Goal: Ask a question: Seek information or help from site administrators or community

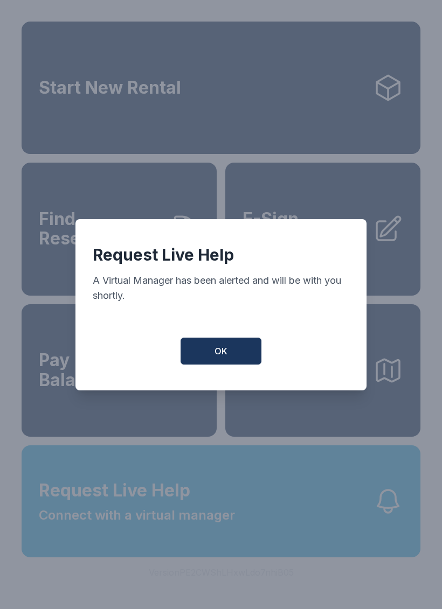
click at [203, 365] on button "OK" at bounding box center [220, 351] width 81 height 27
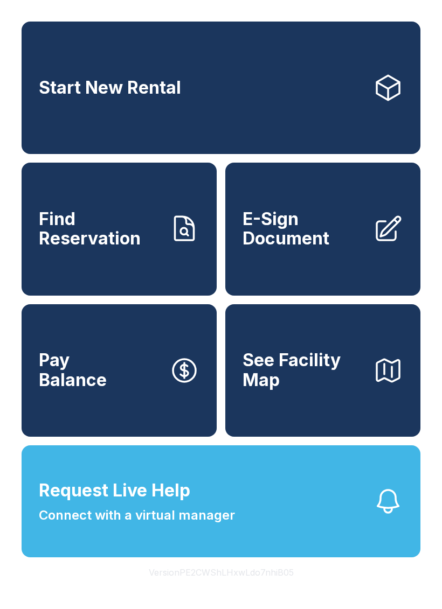
click at [120, 504] on span "Request Live Help" at bounding box center [114, 491] width 151 height 26
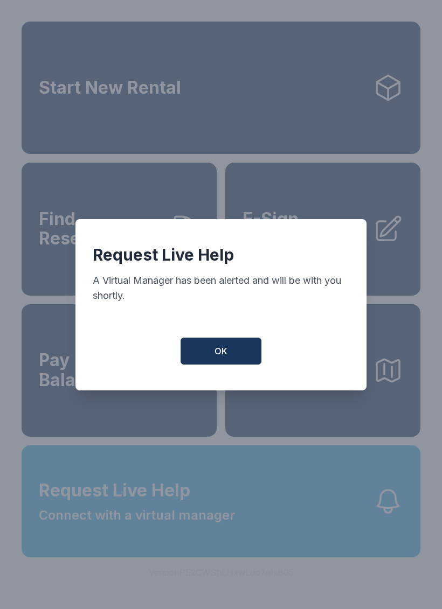
click at [201, 360] on button "OK" at bounding box center [220, 351] width 81 height 27
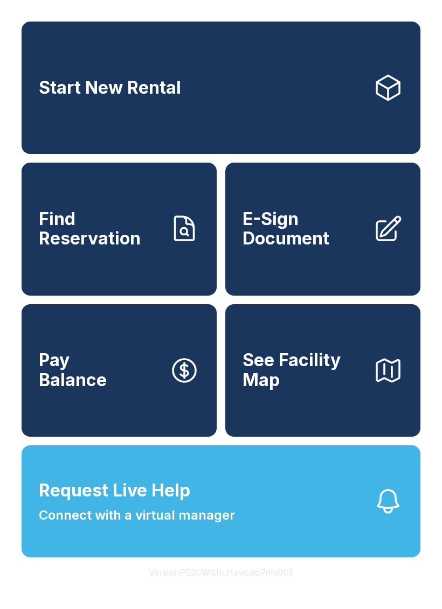
click at [107, 525] on span "Connect with a virtual manager" at bounding box center [137, 515] width 196 height 19
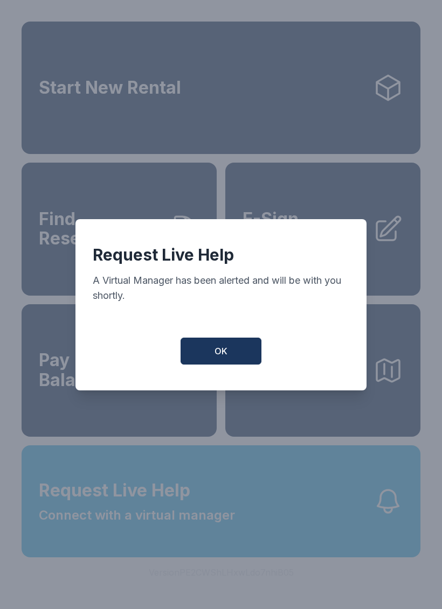
click at [218, 358] on span "OK" at bounding box center [220, 351] width 13 height 13
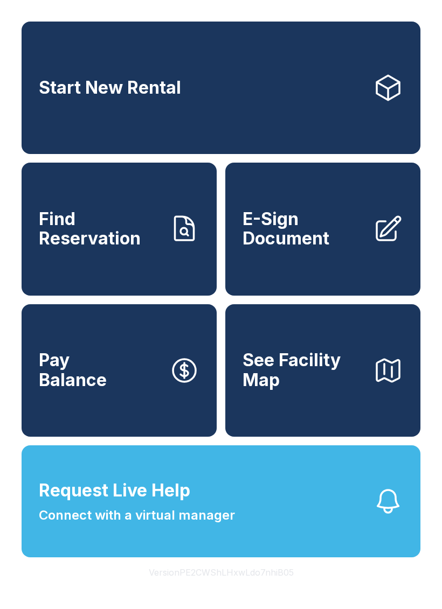
click at [138, 525] on span "Connect with a virtual manager" at bounding box center [137, 515] width 196 height 19
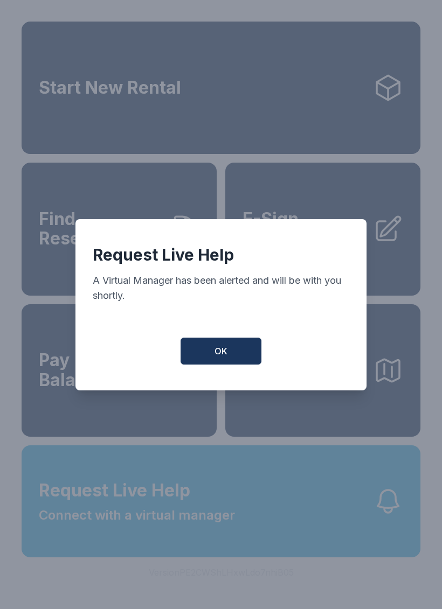
click at [206, 353] on button "OK" at bounding box center [220, 351] width 81 height 27
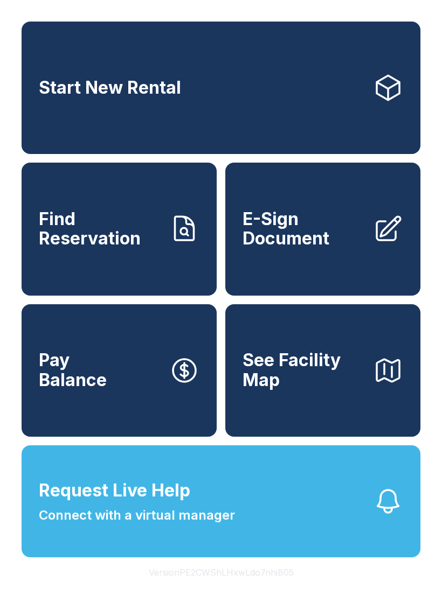
click at [162, 525] on span "Request Live Help Connect with a virtual manager" at bounding box center [137, 501] width 196 height 47
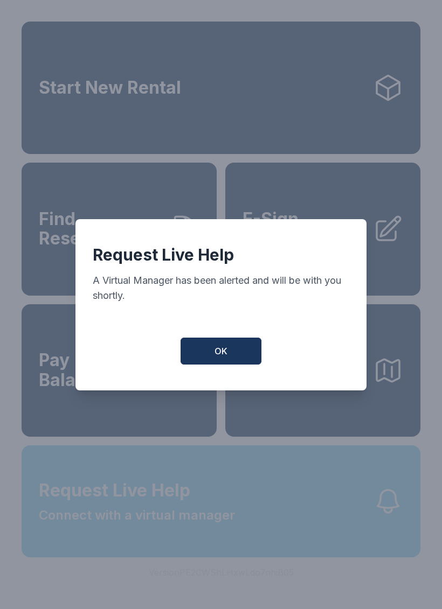
click at [162, 531] on div "Request Live Help A Virtual Manager has been alerted and will be with you short…" at bounding box center [221, 304] width 442 height 609
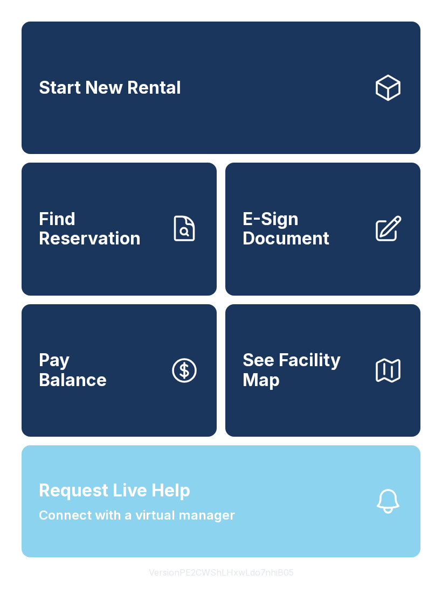
click at [155, 525] on span "Connect with a virtual manager" at bounding box center [137, 515] width 196 height 19
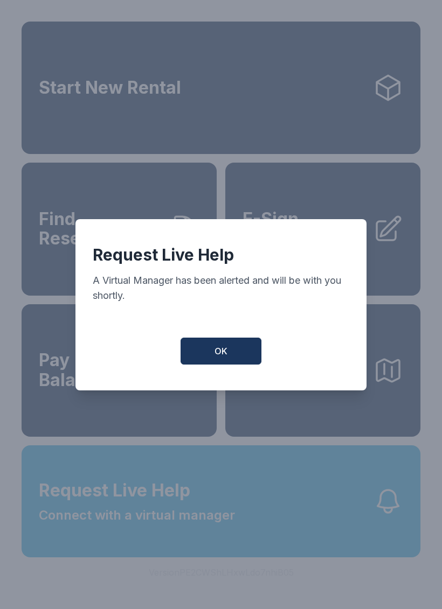
click at [201, 363] on button "OK" at bounding box center [220, 351] width 81 height 27
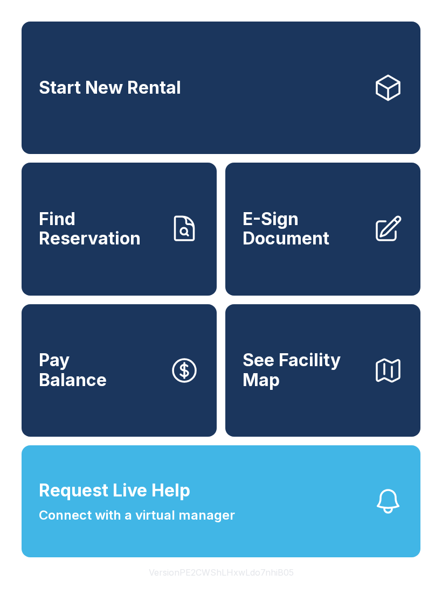
click at [187, 504] on span "Request Live Help" at bounding box center [114, 491] width 151 height 26
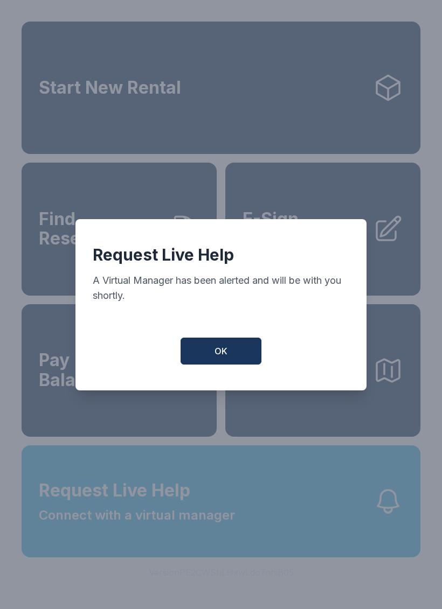
click at [208, 342] on div "Request Live Help A Virtual Manager has been alerted and will be with you short…" at bounding box center [220, 304] width 291 height 171
click at [214, 355] on span "OK" at bounding box center [220, 351] width 13 height 13
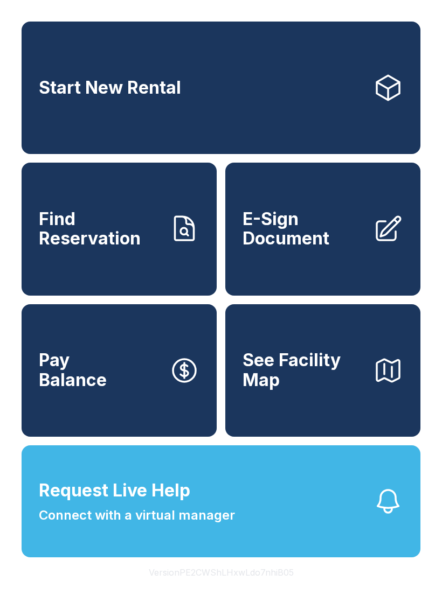
click at [189, 525] on span "Request Live Help Connect with a virtual manager" at bounding box center [137, 501] width 196 height 47
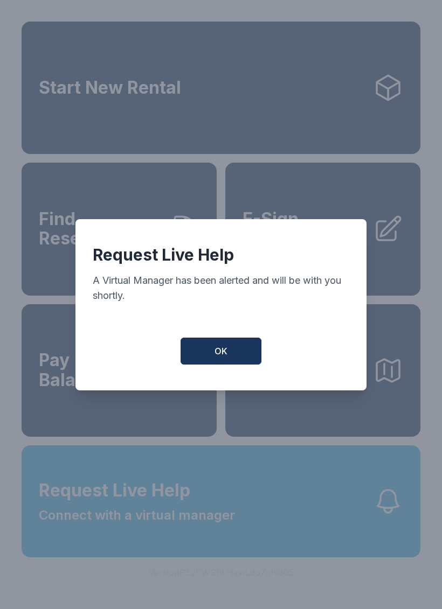
click at [205, 342] on div "Request Live Help A Virtual Manager has been alerted and will be with you short…" at bounding box center [220, 304] width 291 height 171
click at [214, 358] on span "OK" at bounding box center [220, 351] width 13 height 13
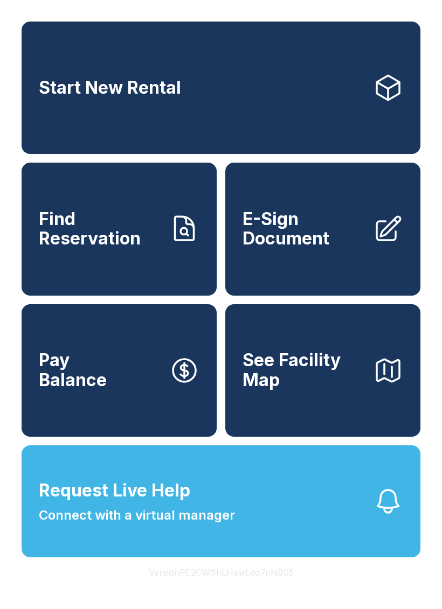
click at [147, 525] on span "Connect with a virtual manager" at bounding box center [137, 515] width 196 height 19
